Goal: Task Accomplishment & Management: Use online tool/utility

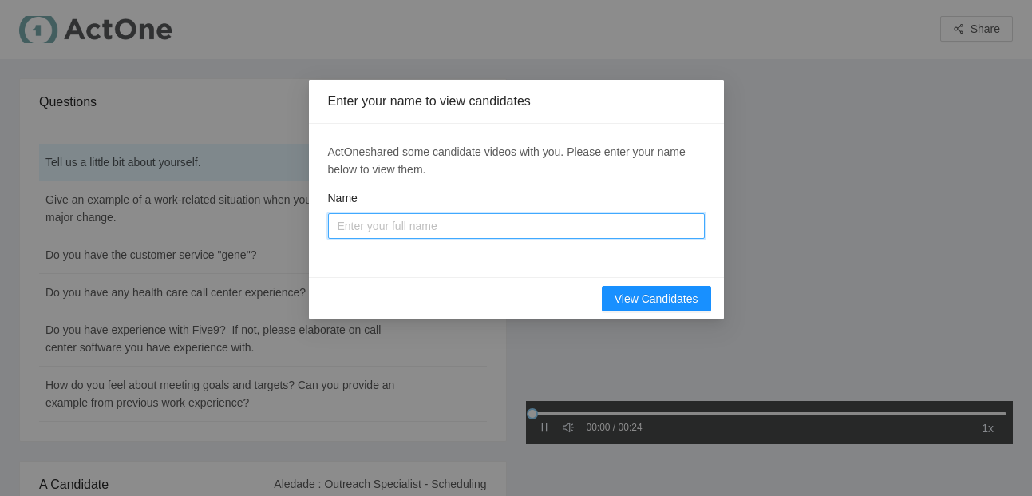
click at [374, 225] on input "Name" at bounding box center [516, 226] width 377 height 26
type input "[PERSON_NAME]"
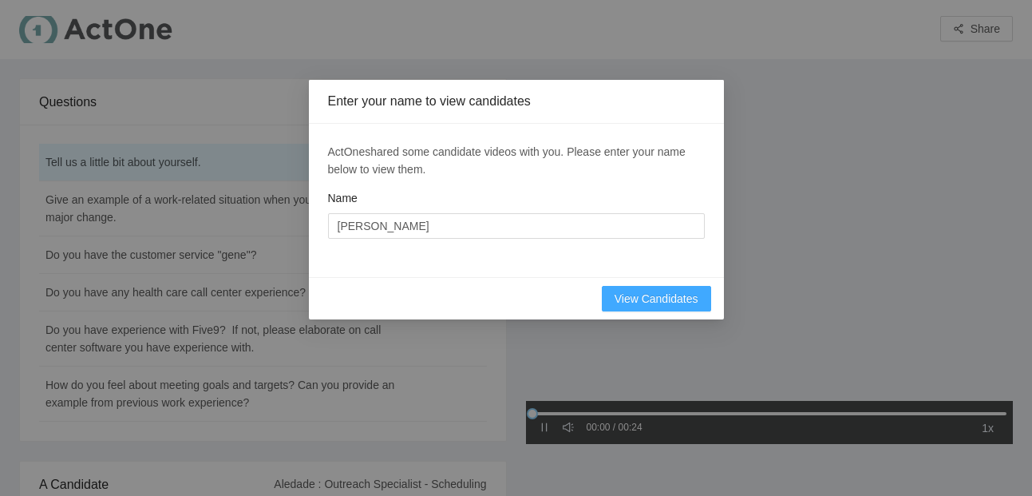
click at [671, 290] on span "View Candidates" at bounding box center [657, 299] width 84 height 18
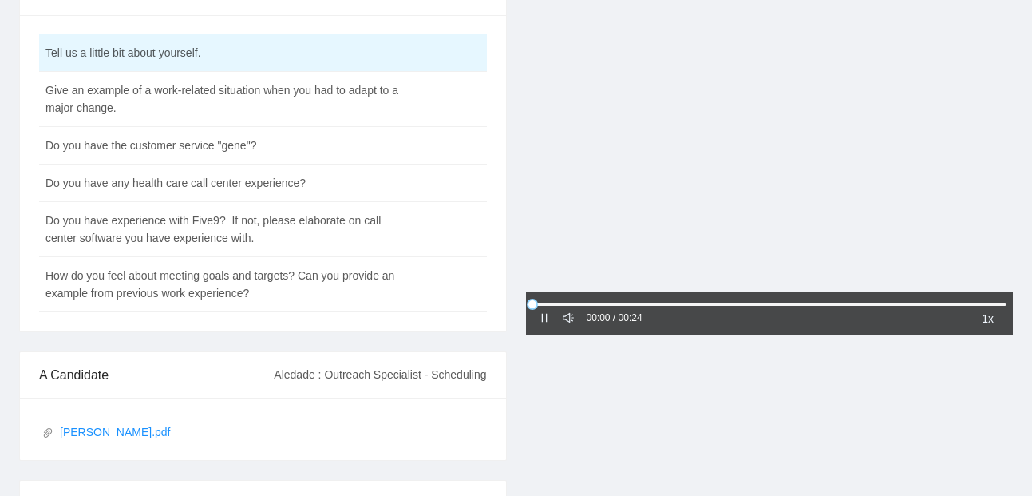
scroll to position [108, 0]
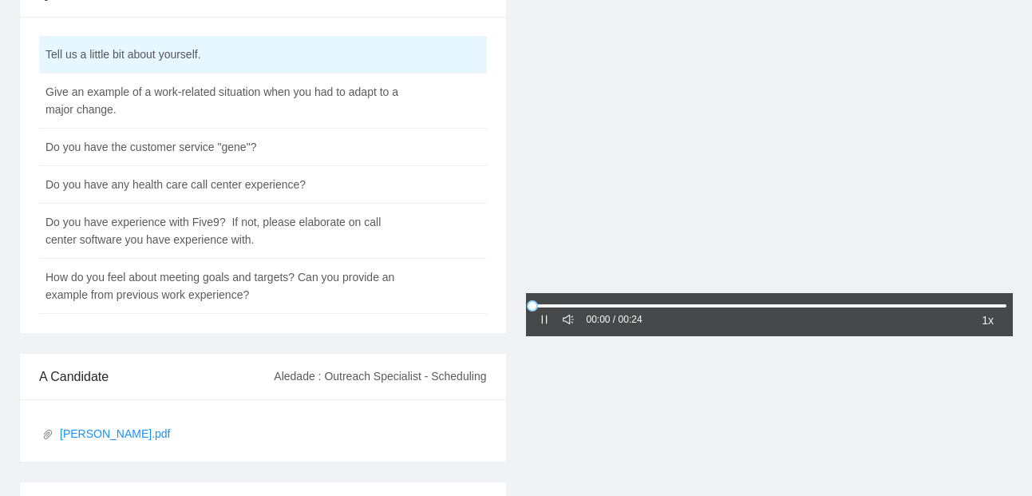
click at [690, 271] on div at bounding box center [770, 133] width 488 height 326
click at [544, 327] on div at bounding box center [544, 320] width 11 height 18
click at [540, 320] on icon "caret-right" at bounding box center [544, 319] width 11 height 11
click at [540, 320] on icon "pause" at bounding box center [544, 319] width 11 height 11
click at [540, 320] on icon "caret-right" at bounding box center [544, 319] width 11 height 11
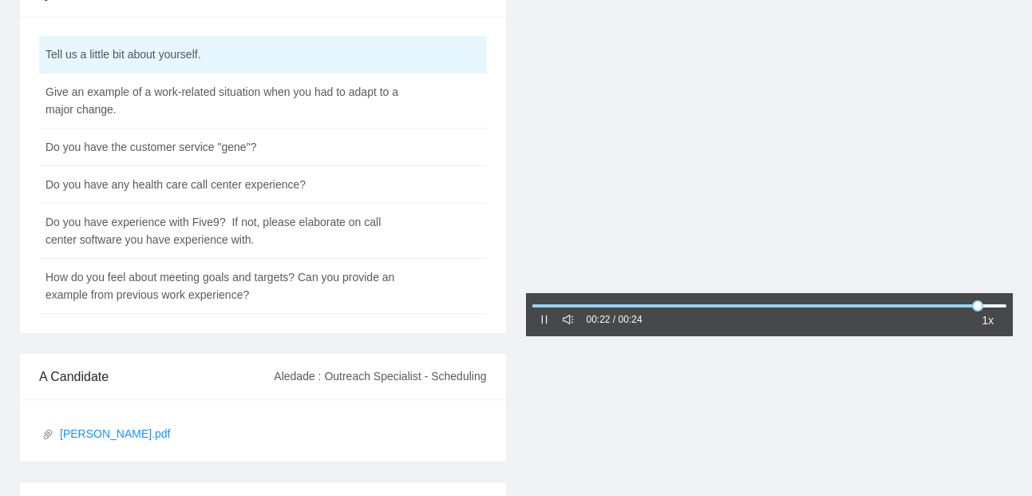
click at [556, 324] on div "00:22 / 00:24" at bounding box center [591, 320] width 104 height 19
click at [220, 107] on td "Give an example of a work-related situation when you had to adapt to a major ch…" at bounding box center [223, 100] width 368 height 55
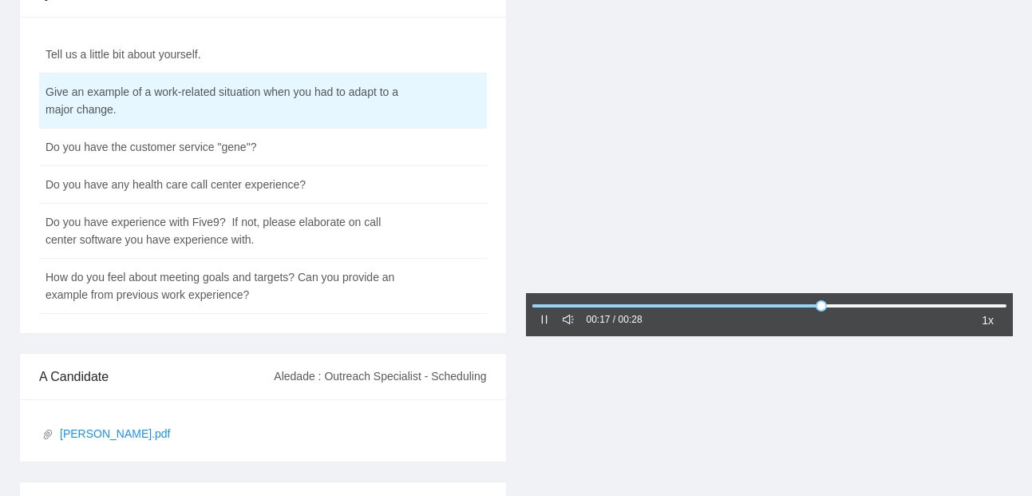
click at [546, 328] on div at bounding box center [544, 320] width 11 height 18
click at [542, 317] on icon "pause" at bounding box center [544, 319] width 11 height 11
click at [294, 144] on td "Do you have the customer service "gene"?" at bounding box center [223, 148] width 368 height 38
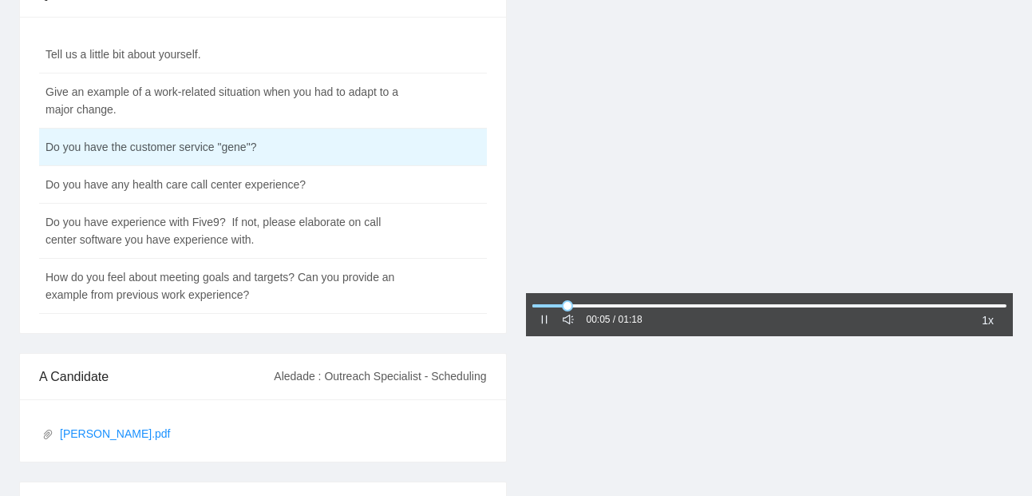
click at [548, 326] on div at bounding box center [544, 320] width 11 height 18
click at [539, 326] on div at bounding box center [544, 320] width 11 height 18
click at [543, 323] on icon "pause" at bounding box center [544, 319] width 11 height 11
click at [320, 178] on td "Do you have any health care call center experience?" at bounding box center [223, 185] width 368 height 38
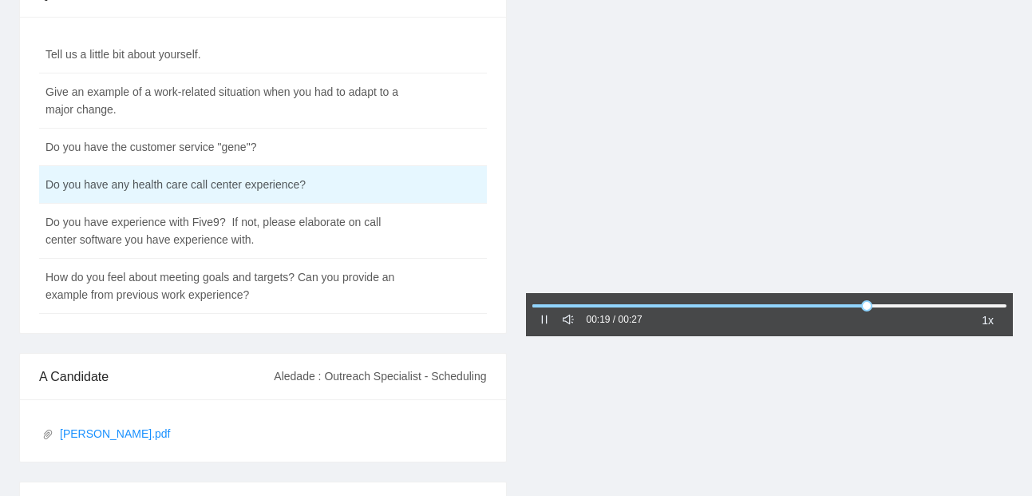
click at [542, 328] on div at bounding box center [544, 320] width 11 height 18
click at [544, 322] on icon "pause" at bounding box center [544, 319] width 11 height 11
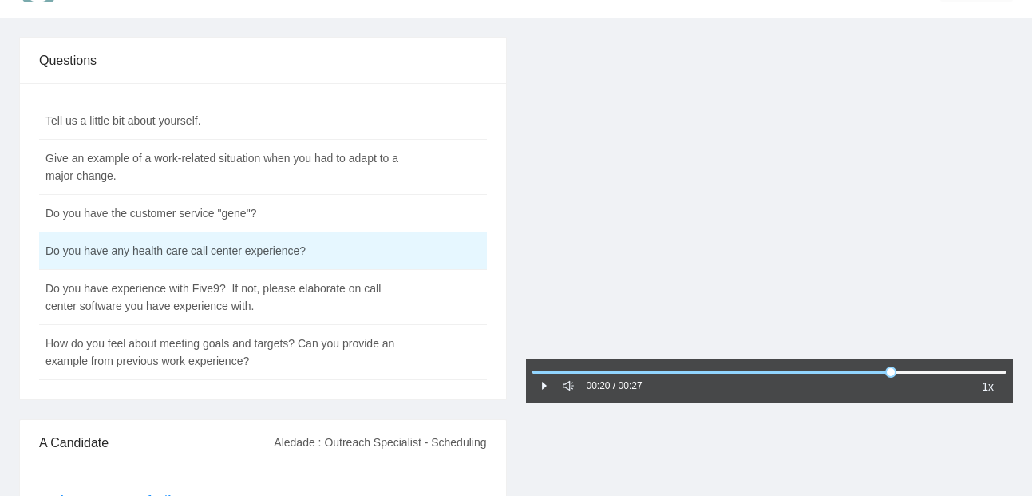
scroll to position [0, 0]
